Goal: Book appointment/travel/reservation

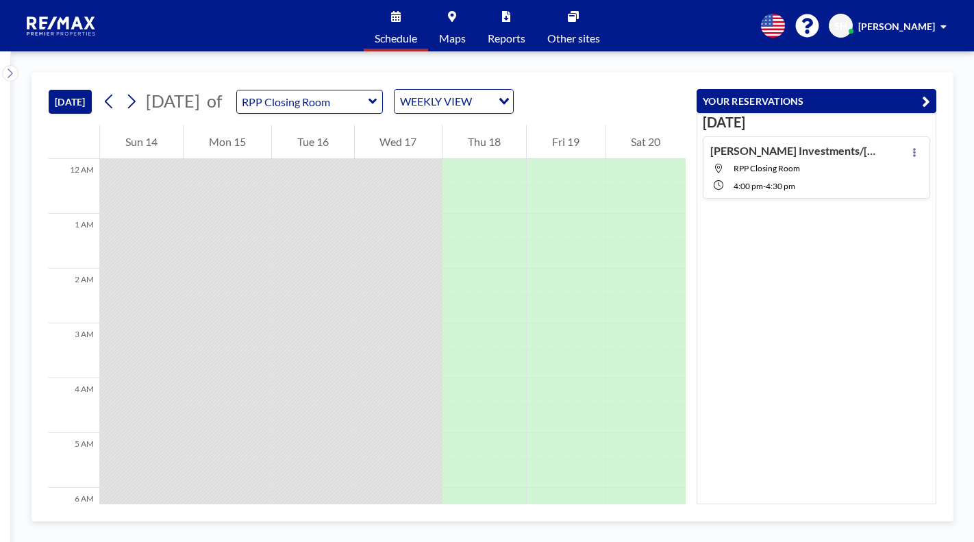
scroll to position [603, 0]
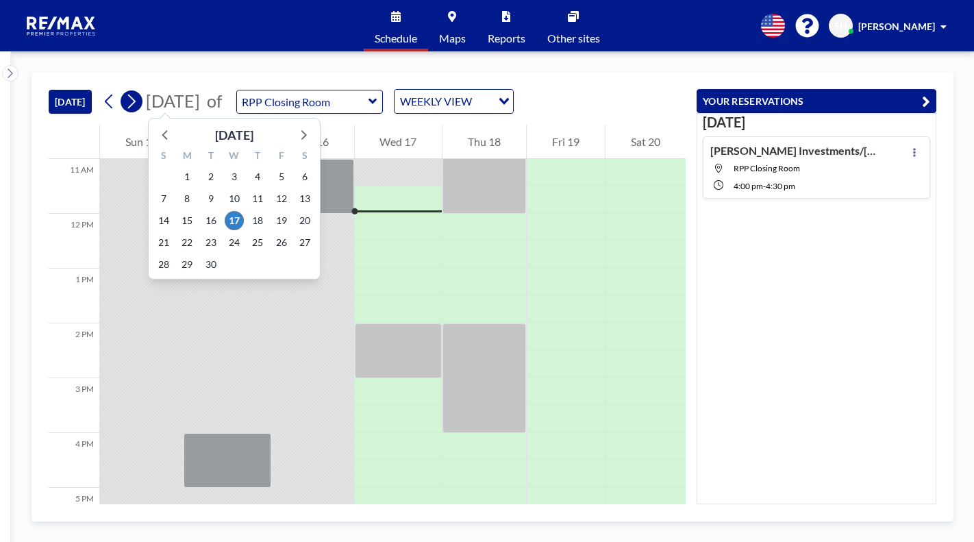
click at [138, 105] on icon at bounding box center [131, 101] width 13 height 21
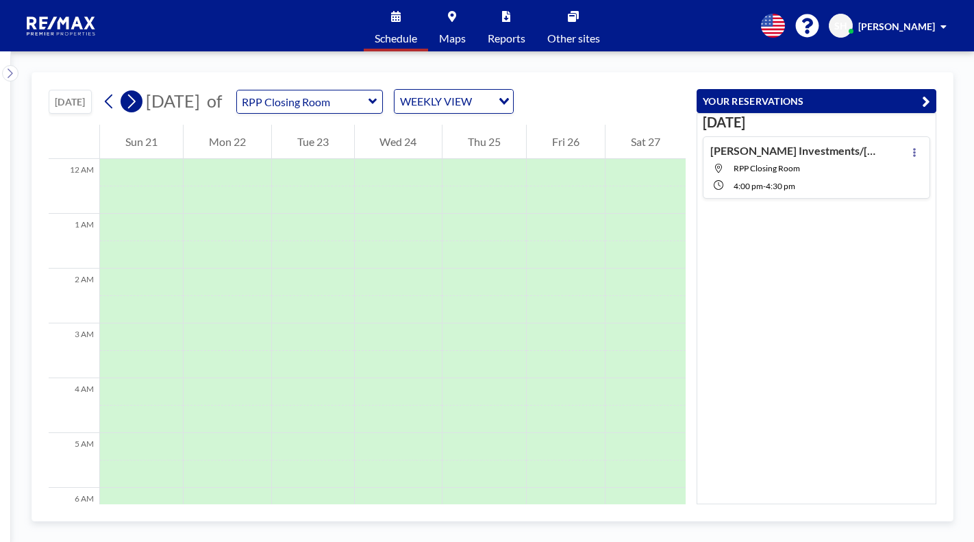
scroll to position [411, 0]
click at [138, 105] on icon at bounding box center [131, 101] width 13 height 21
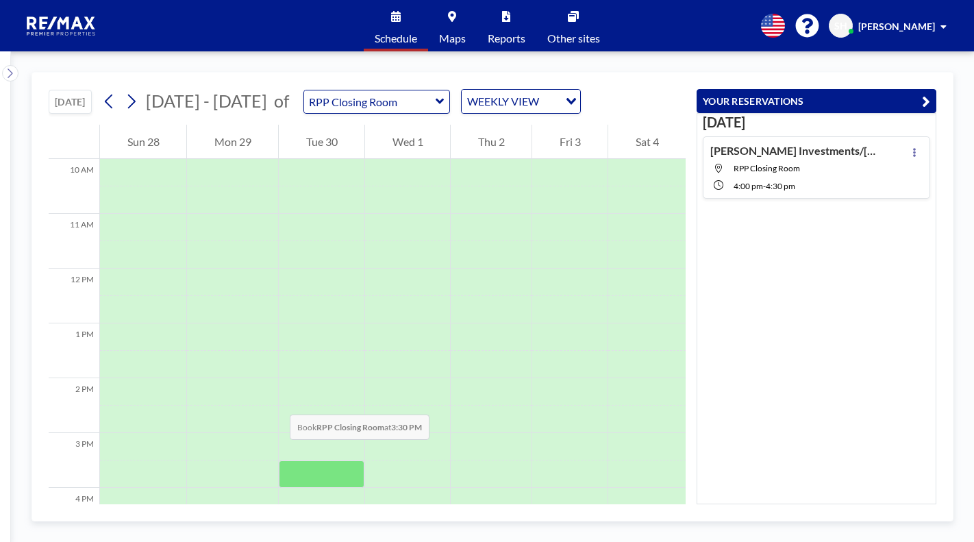
scroll to position [617, 0]
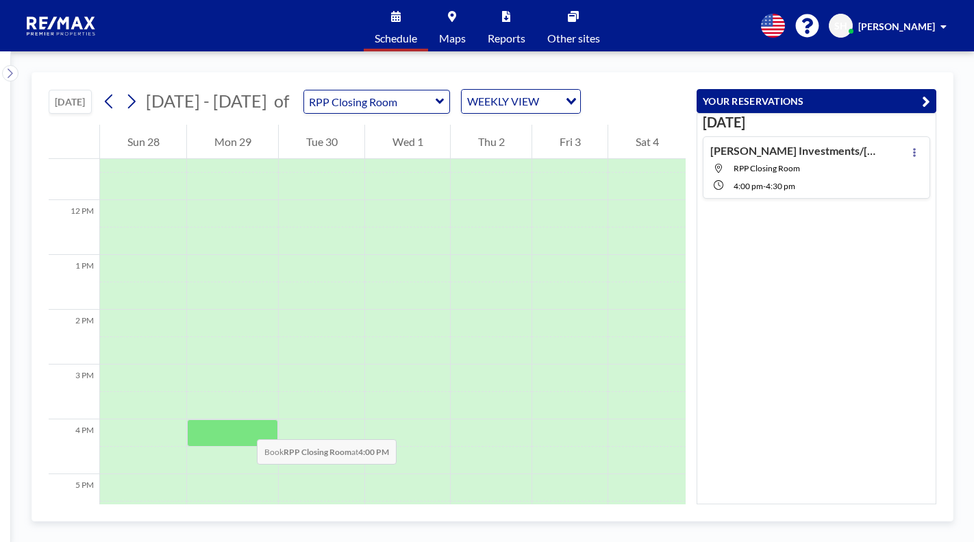
click at [243, 425] on div at bounding box center [232, 432] width 91 height 27
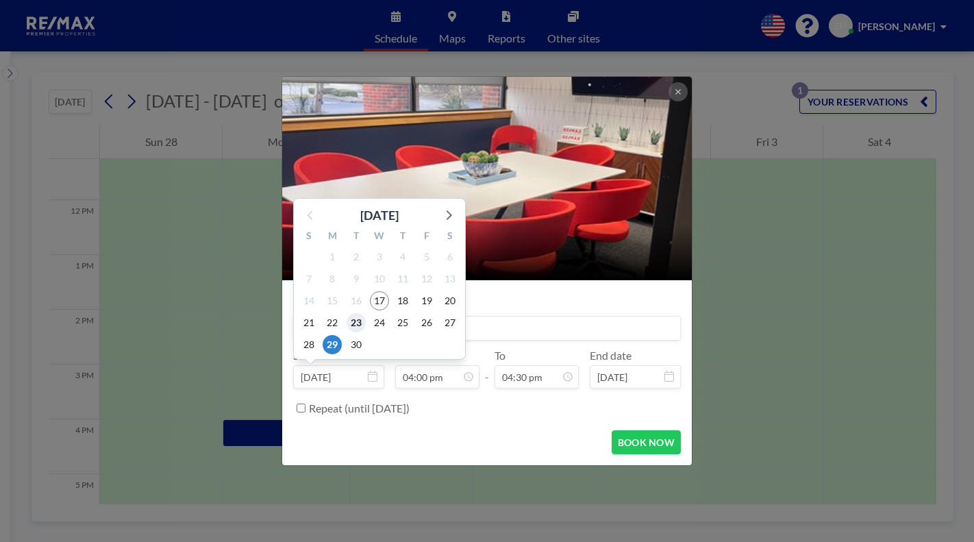
click at [353, 326] on span "23" at bounding box center [356, 322] width 19 height 19
type input "[DATE]"
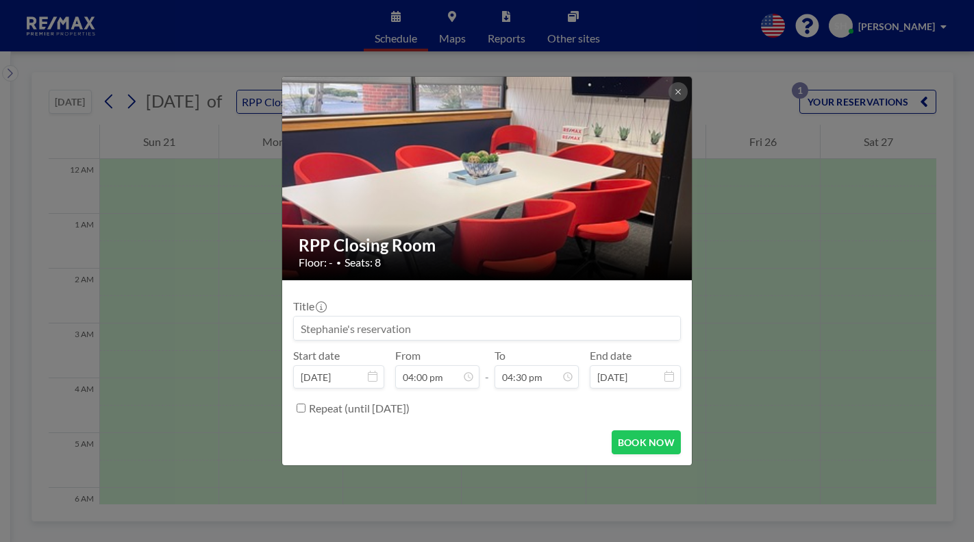
scroll to position [849, 0]
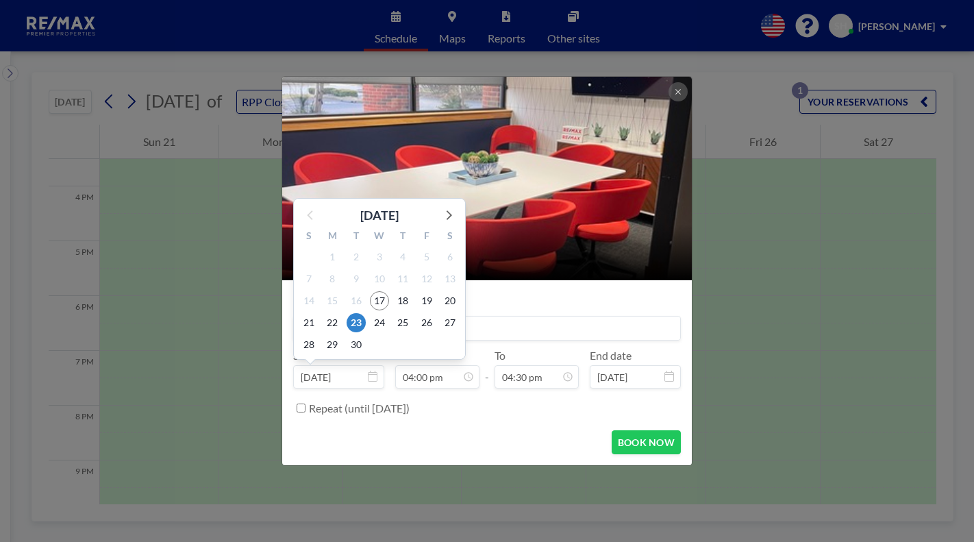
click at [329, 387] on input "[DATE]" at bounding box center [338, 376] width 91 height 23
click at [336, 344] on span "29" at bounding box center [332, 344] width 19 height 19
type input "[DATE]"
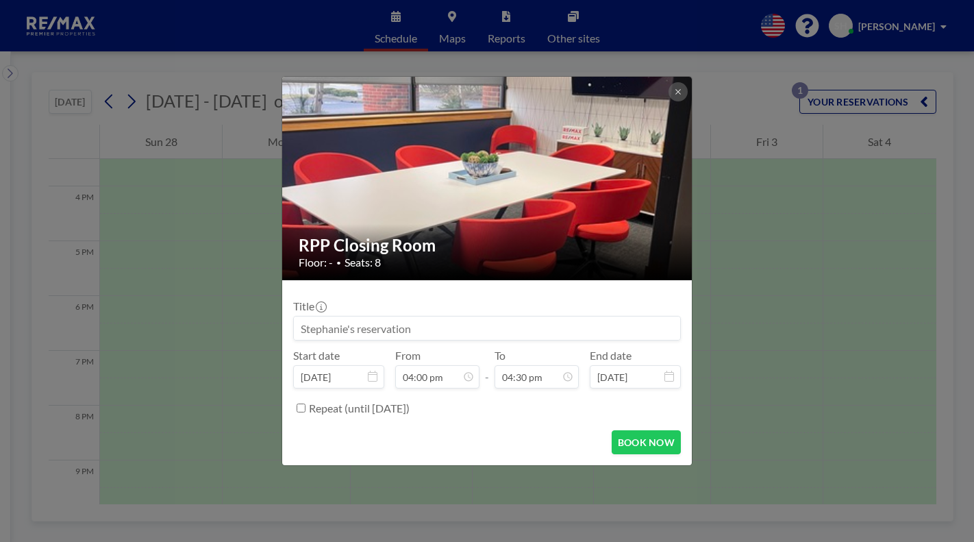
click at [347, 325] on input at bounding box center [487, 327] width 386 height 23
click at [497, 329] on input at bounding box center [487, 327] width 386 height 23
click at [512, 332] on input "[PERSON_NAME]/[PERSON_NAME]-180 [PERSON_NAME] Dr-" at bounding box center [487, 327] width 386 height 23
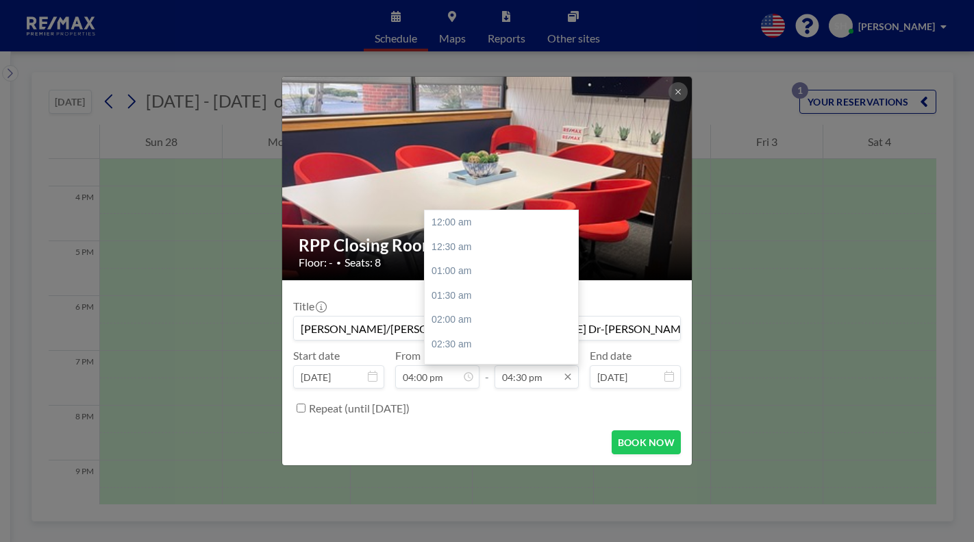
scroll to position [805, 0]
click at [512, 378] on input "04:30 pm" at bounding box center [537, 376] width 84 height 23
click at [458, 249] on div "05:00 pm" at bounding box center [505, 246] width 160 height 25
type input "[PERSON_NAME]/[PERSON_NAME]-180 [PERSON_NAME] Dr-[PERSON_NAME]"
type input "05:00 pm"
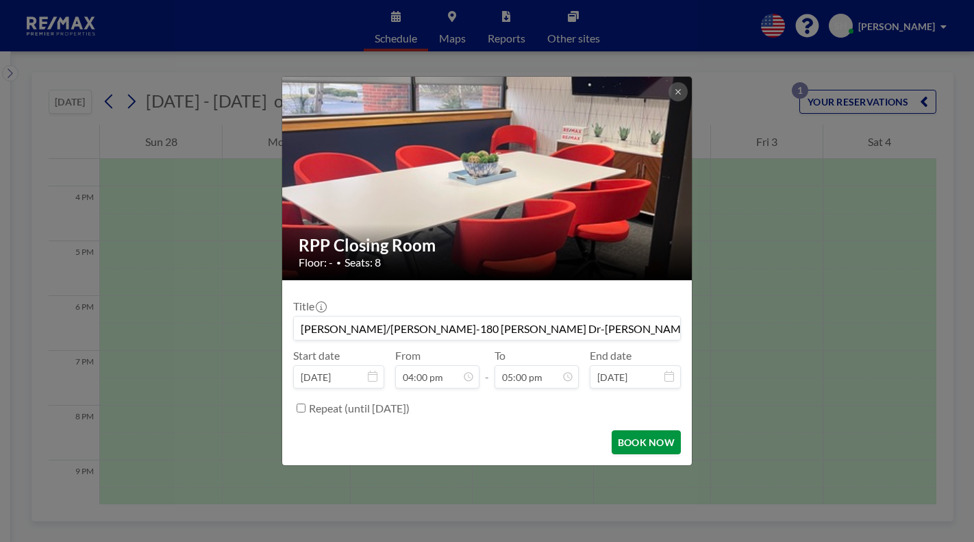
scroll to position [829, 0]
click at [638, 444] on button "BOOK NOW" at bounding box center [646, 442] width 69 height 24
